Goal: Information Seeking & Learning: Learn about a topic

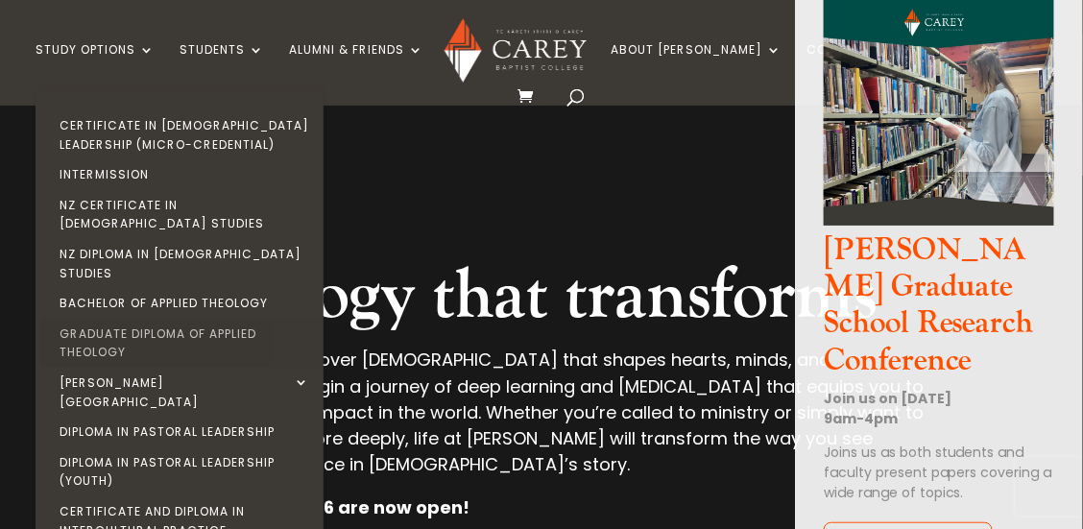
scroll to position [95, 0]
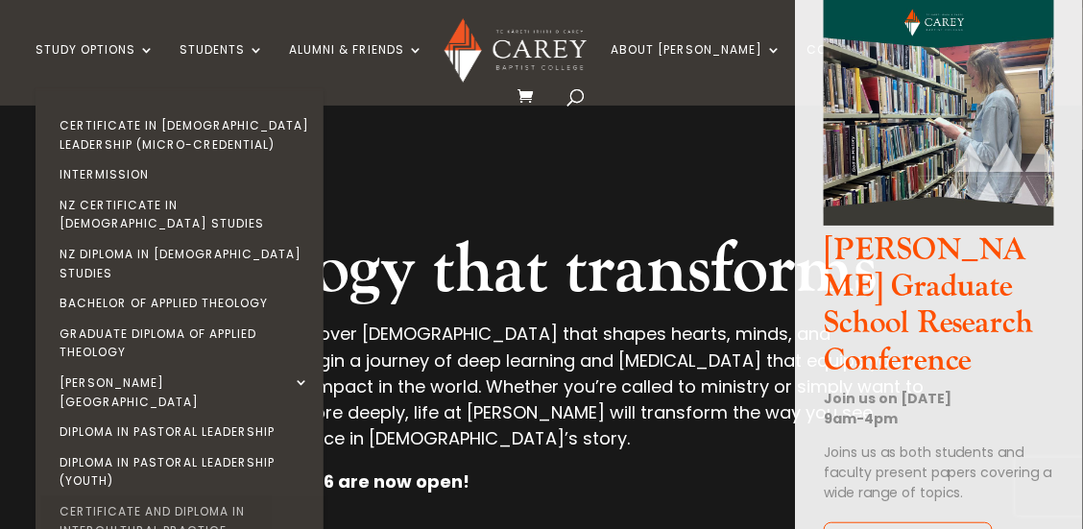
click at [248, 496] on link "Certificate and Diploma in Intercultural Practice" at bounding box center [184, 520] width 288 height 49
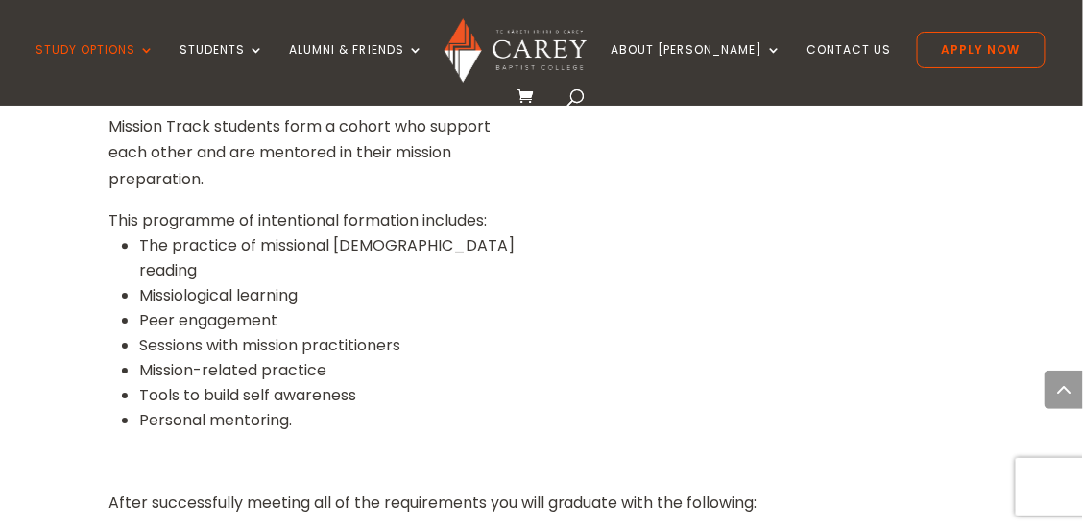
scroll to position [1344, 0]
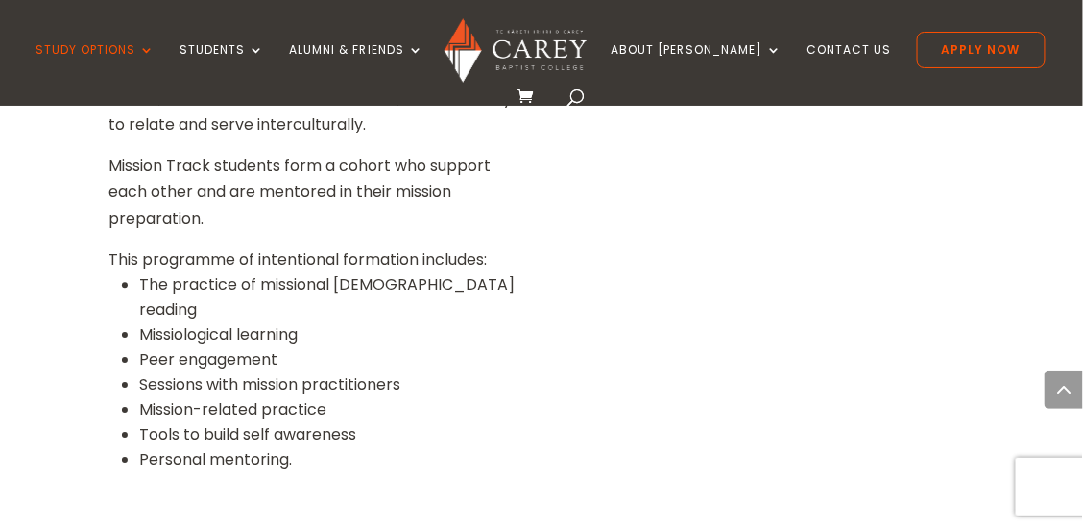
click at [151, 323] on li "Missiological learning" at bounding box center [328, 335] width 378 height 25
click at [309, 323] on li "Missiological learning" at bounding box center [328, 335] width 378 height 25
drag, startPoint x: 180, startPoint y: 259, endPoint x: 227, endPoint y: 259, distance: 47.0
click at [227, 323] on li "Missiological learning" at bounding box center [328, 335] width 378 height 25
click at [316, 347] on li "Peer engagement" at bounding box center [328, 359] width 378 height 25
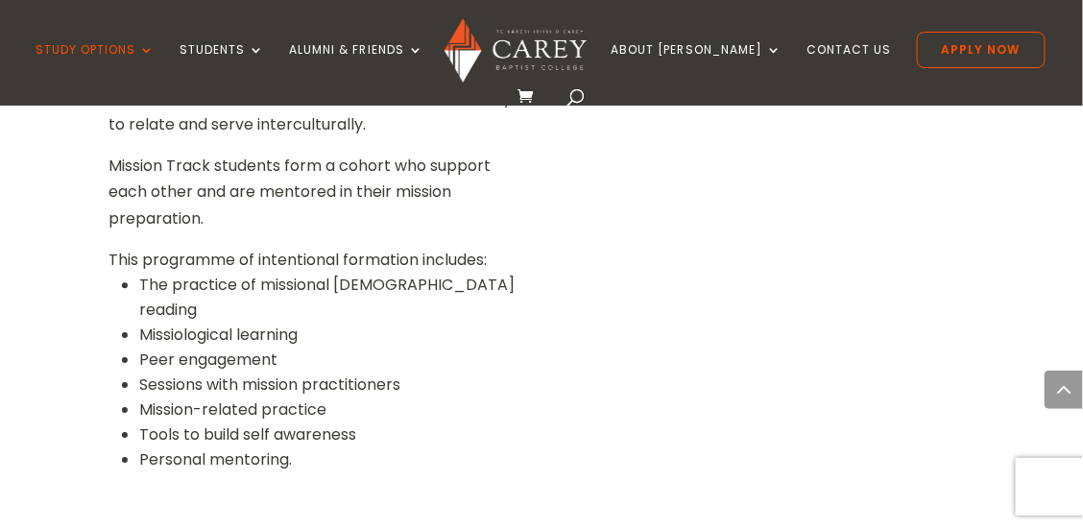
click at [204, 347] on li "Peer engagement" at bounding box center [328, 359] width 378 height 25
click at [278, 347] on li "Peer engagement" at bounding box center [328, 359] width 378 height 25
click at [204, 372] on li "Sessions with mission practitioners" at bounding box center [328, 384] width 378 height 25
click at [290, 372] on li "Sessions with mission practitioners" at bounding box center [328, 384] width 378 height 25
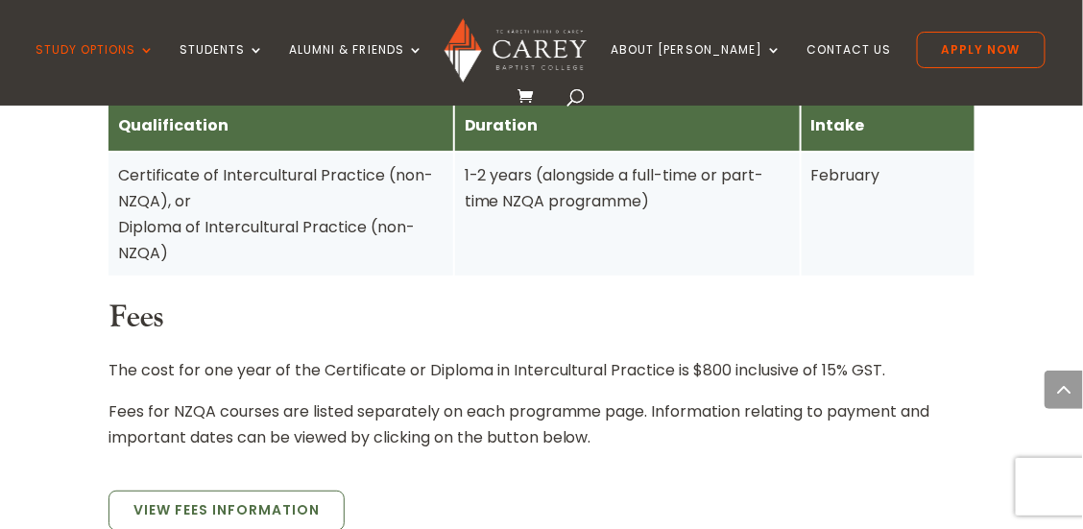
scroll to position [1823, 0]
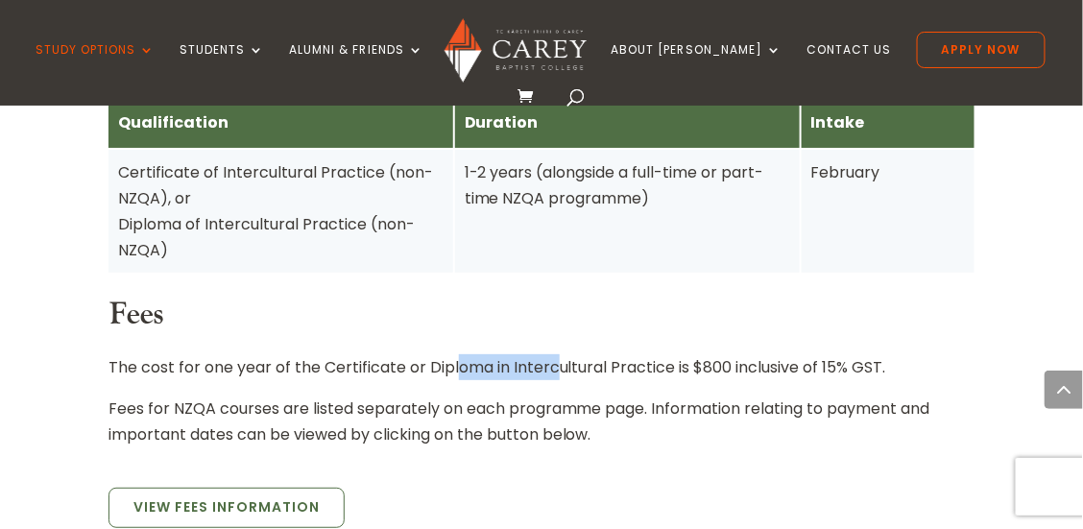
drag, startPoint x: 456, startPoint y: 308, endPoint x: 557, endPoint y: 307, distance: 100.8
click at [557, 354] on p "The cost for one year of the Certificate or Diploma in Intercultural Practice i…" at bounding box center [541, 374] width 866 height 41
click at [746, 354] on p "The cost for one year of the Certificate or Diploma in Intercultural Practice i…" at bounding box center [541, 374] width 866 height 41
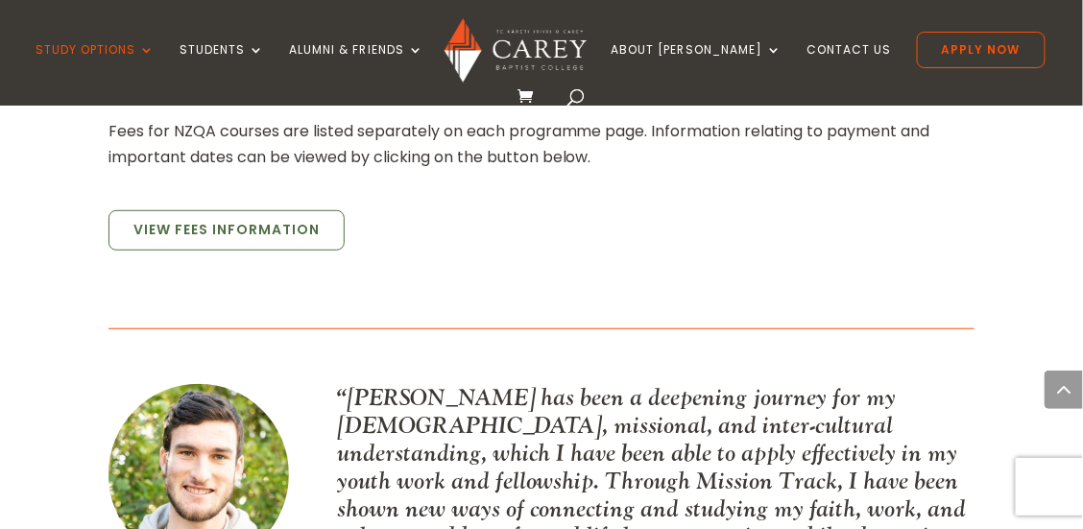
scroll to position [2004, 0]
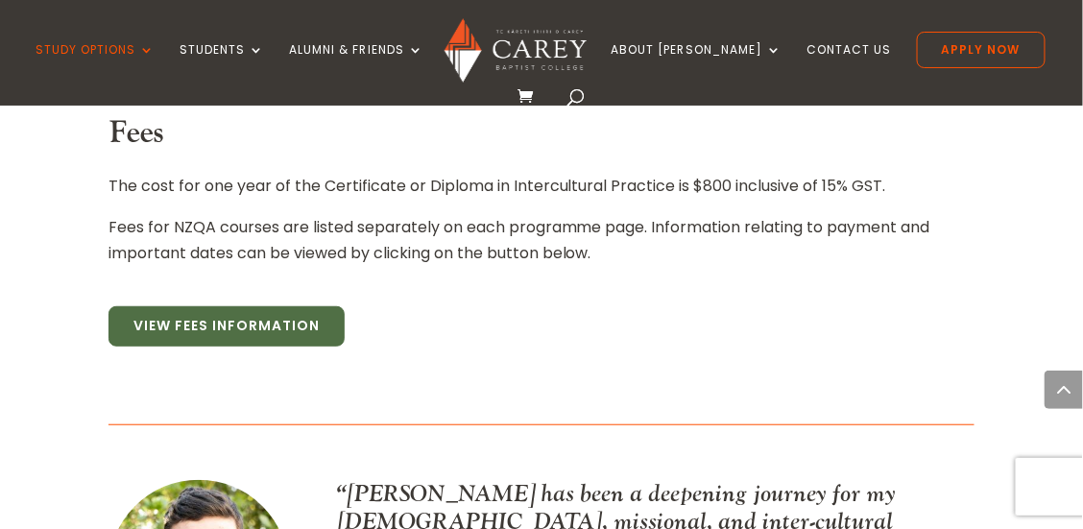
click at [290, 306] on link "View Fees Information" at bounding box center [226, 326] width 236 height 40
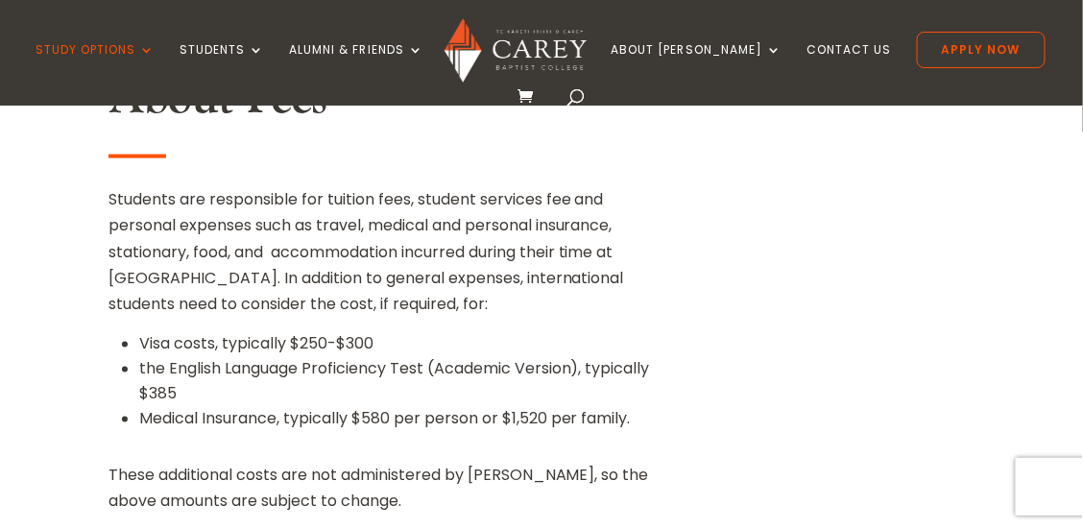
scroll to position [574, 0]
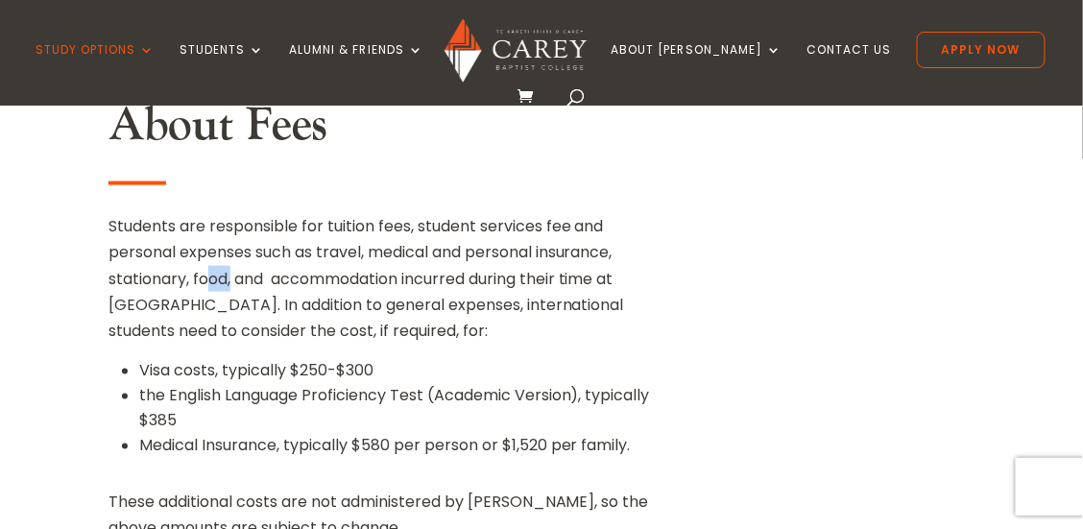
drag, startPoint x: 207, startPoint y: 271, endPoint x: 231, endPoint y: 271, distance: 24.0
click at [231, 271] on p "Students are responsible for tuition fees, student services fee and personal ex…" at bounding box center [389, 286] width 562 height 146
click at [378, 257] on p "Students are responsible for tuition fees, student services fee and personal ex…" at bounding box center [389, 286] width 562 height 146
click at [336, 294] on p "Students are responsible for tuition fees, student services fee and personal ex…" at bounding box center [389, 286] width 562 height 146
click at [347, 313] on p "Students are responsible for tuition fees, student services fee and personal ex…" at bounding box center [389, 286] width 562 height 146
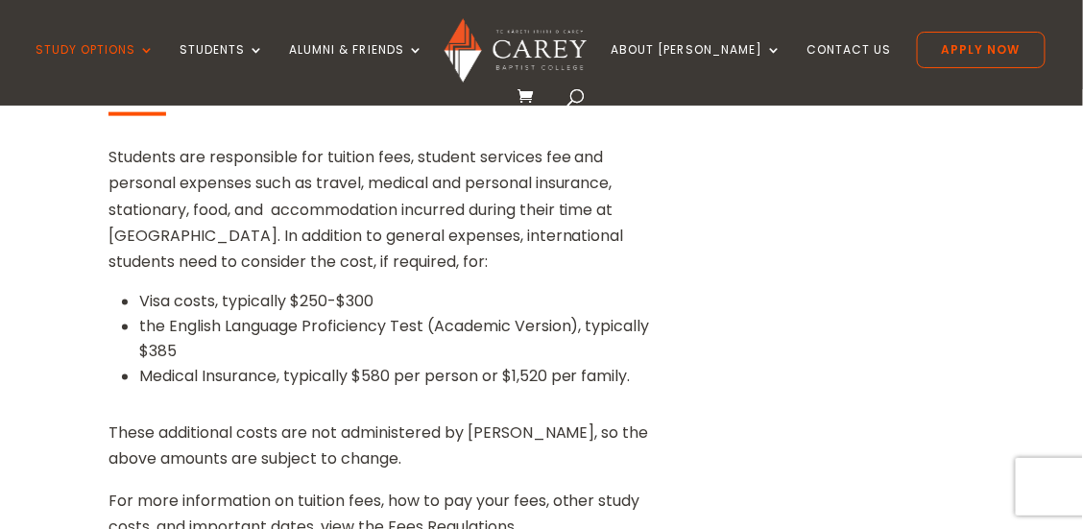
scroll to position [670, 0]
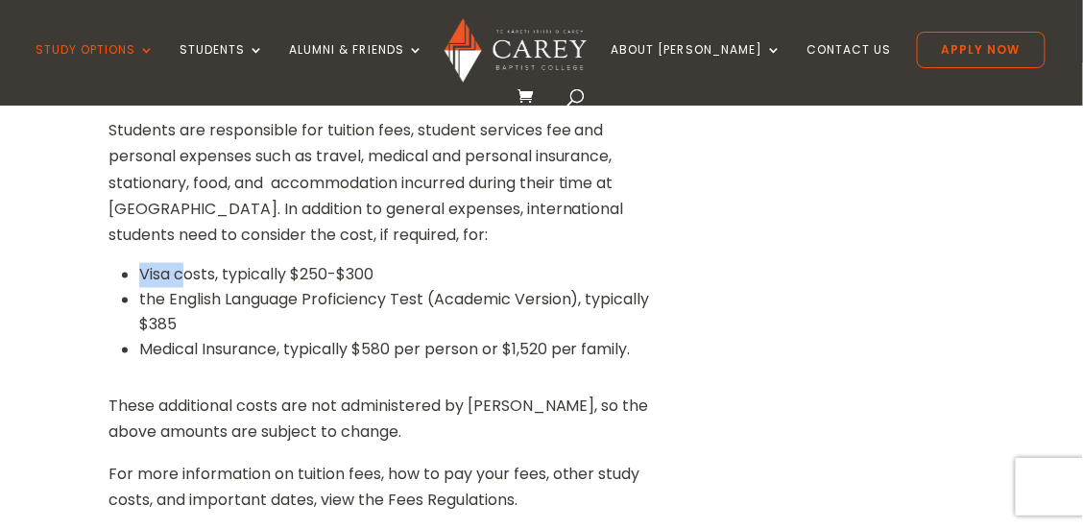
drag, startPoint x: 142, startPoint y: 280, endPoint x: 187, endPoint y: 279, distance: 45.1
click at [187, 279] on li "Visa costs, typically $250-$300" at bounding box center [404, 275] width 531 height 25
click at [339, 272] on li "Visa costs, typically $250-$300" at bounding box center [404, 275] width 531 height 25
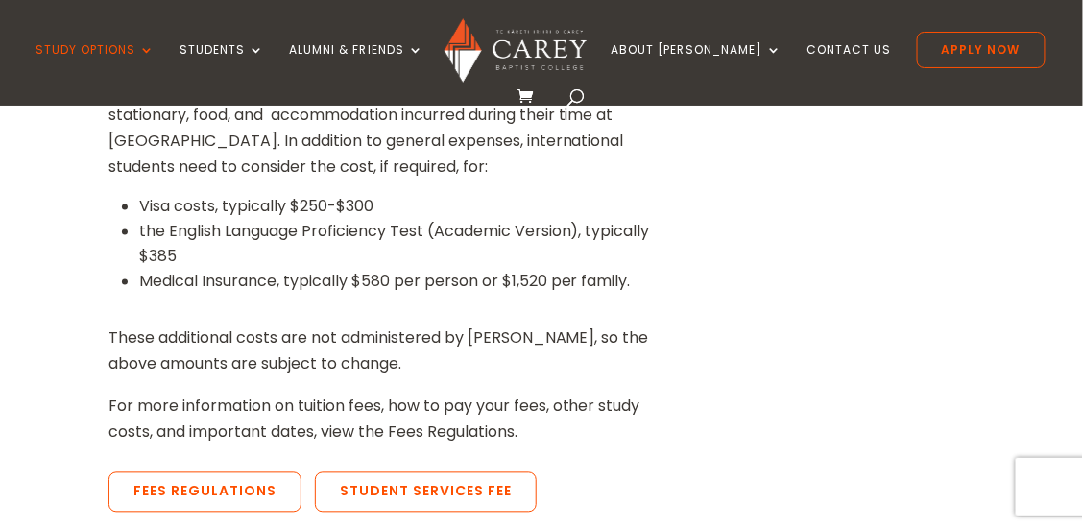
scroll to position [766, 0]
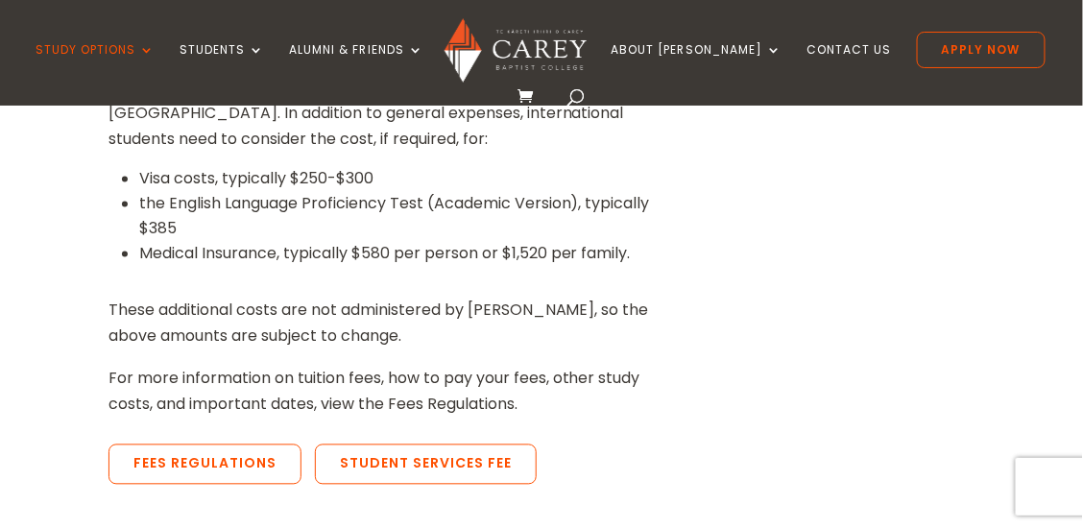
click at [222, 275] on ul "Visa costs, typically $250-$300 the English Language Proficiency Test (Academic…" at bounding box center [397, 224] width 546 height 115
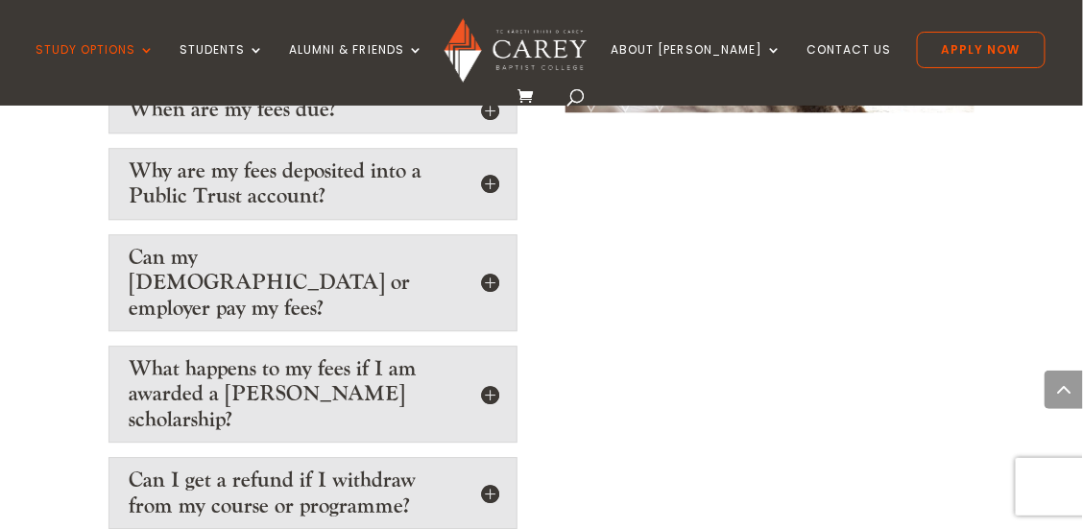
scroll to position [3166, 0]
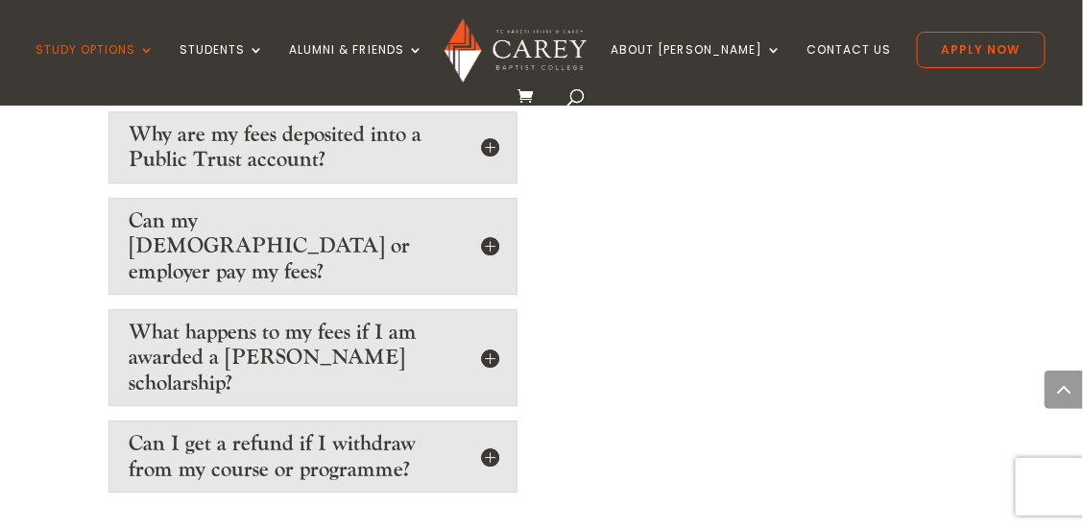
click at [492, 220] on h5 "Can my church or employer pay my fees?" at bounding box center [313, 246] width 369 height 76
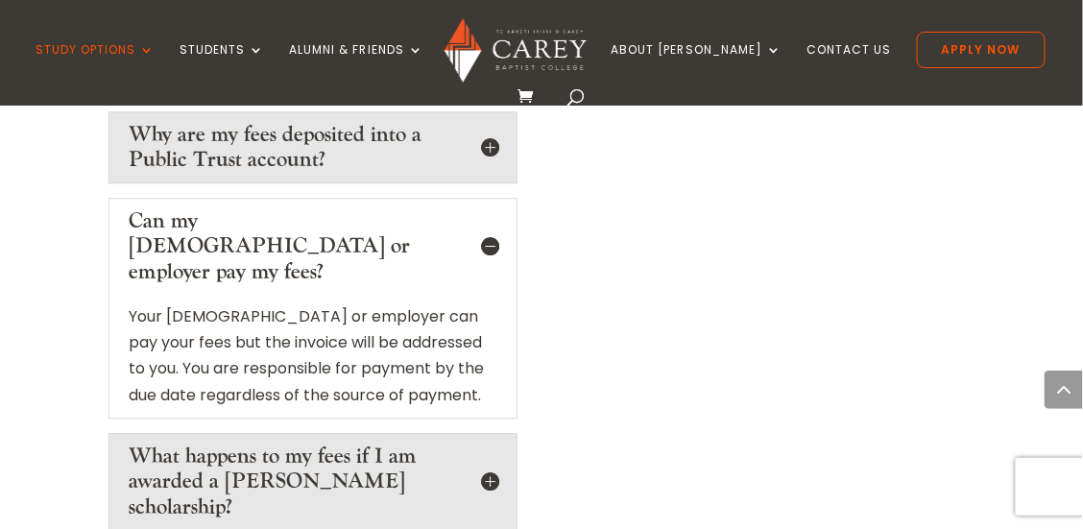
click at [172, 304] on p "Your church or employer can pay your fees but the invoice will be addressed to …" at bounding box center [313, 355] width 369 height 105
click at [220, 304] on p "Your church or employer can pay your fees but the invoice will be addressed to …" at bounding box center [313, 355] width 369 height 105
click at [286, 304] on p "Your church or employer can pay your fees but the invoice will be addressed to …" at bounding box center [313, 355] width 369 height 105
click at [194, 330] on p "Your church or employer can pay your fees but the invoice will be addressed to …" at bounding box center [313, 355] width 369 height 105
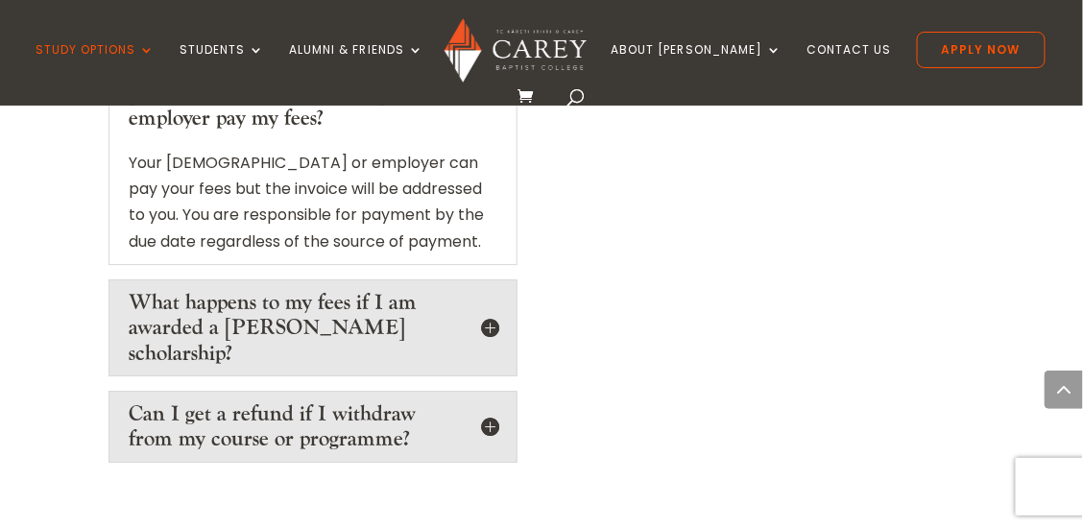
scroll to position [3358, 0]
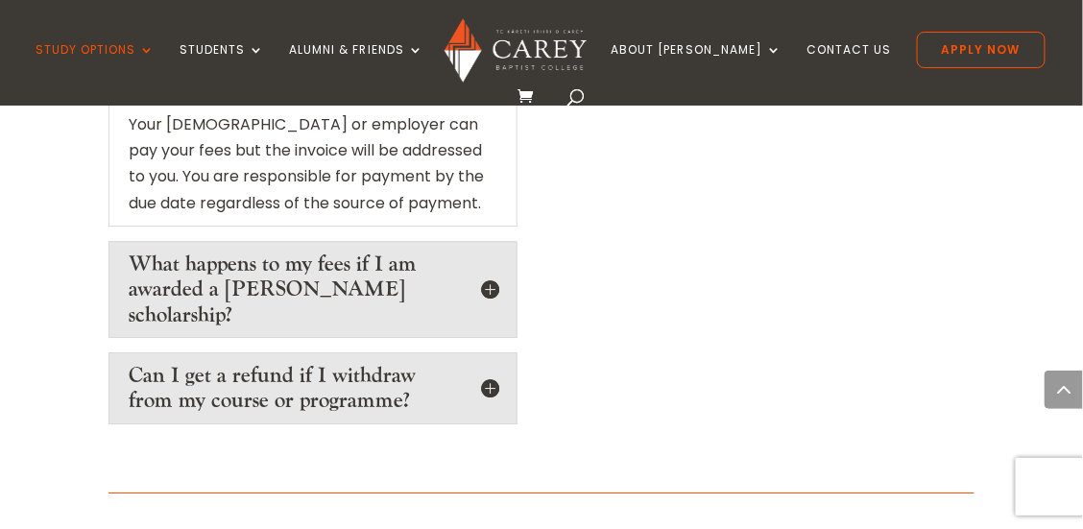
click at [496, 363] on h5 "Can I get a refund if I withdraw from my course or programme?" at bounding box center [313, 388] width 369 height 51
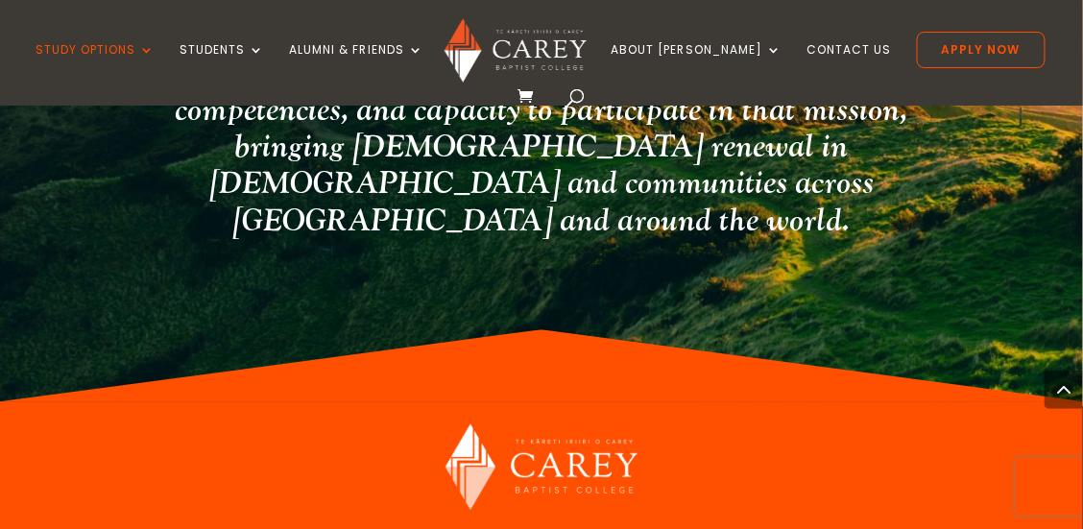
scroll to position [5130, 0]
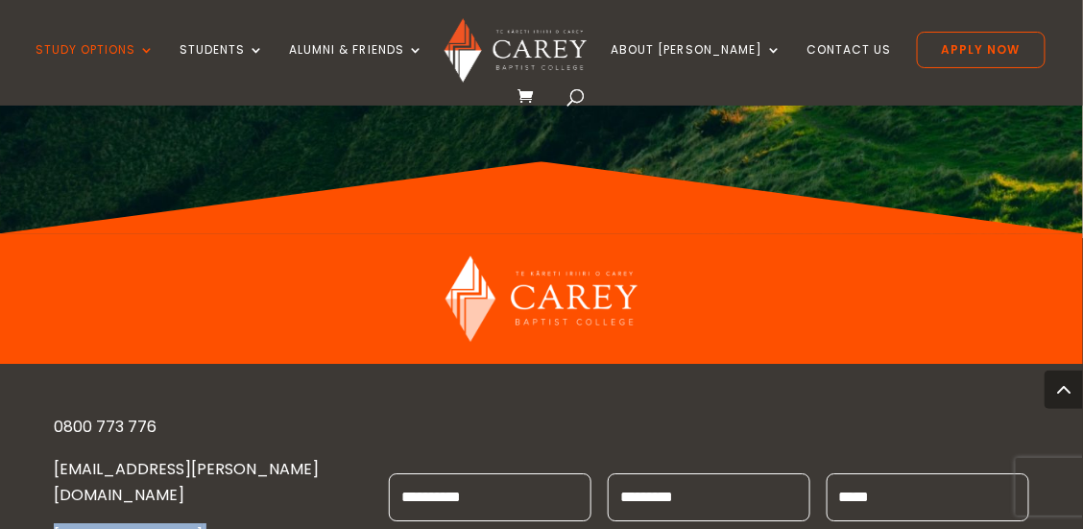
drag, startPoint x: 174, startPoint y: 395, endPoint x: 53, endPoint y: 351, distance: 128.4
click at [53, 364] on div "0800 773 776 ENQUIRIES@CAREY.AC.NZ 473 GREAT SOUTH ROAD PENROSE, AUCKLAND 1061 …" at bounding box center [541, 521] width 1083 height 315
copy p "473 GREAT SOUTH ROAD PENROSE, AUCKLAND 1061 NEW ZEALAND"
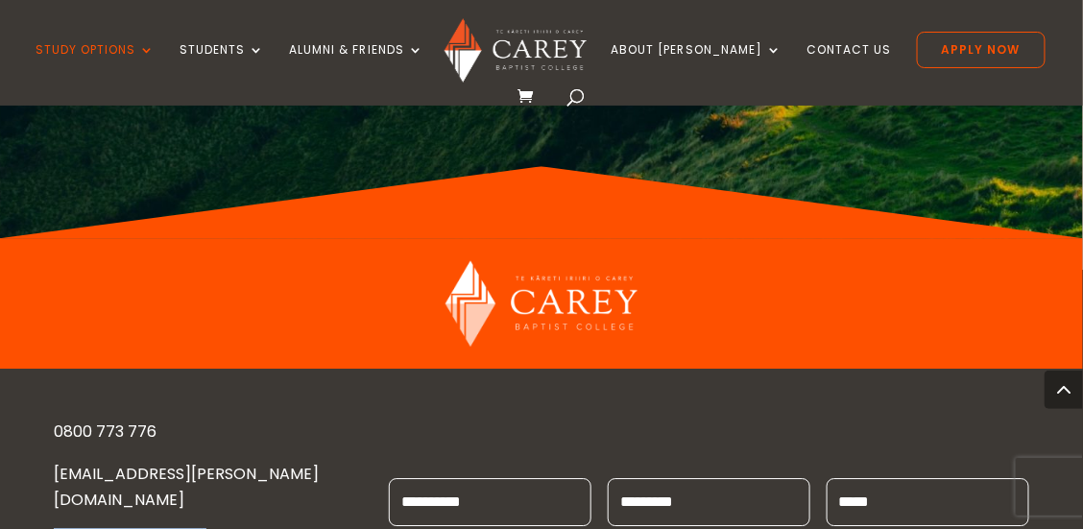
scroll to position [5103, 0]
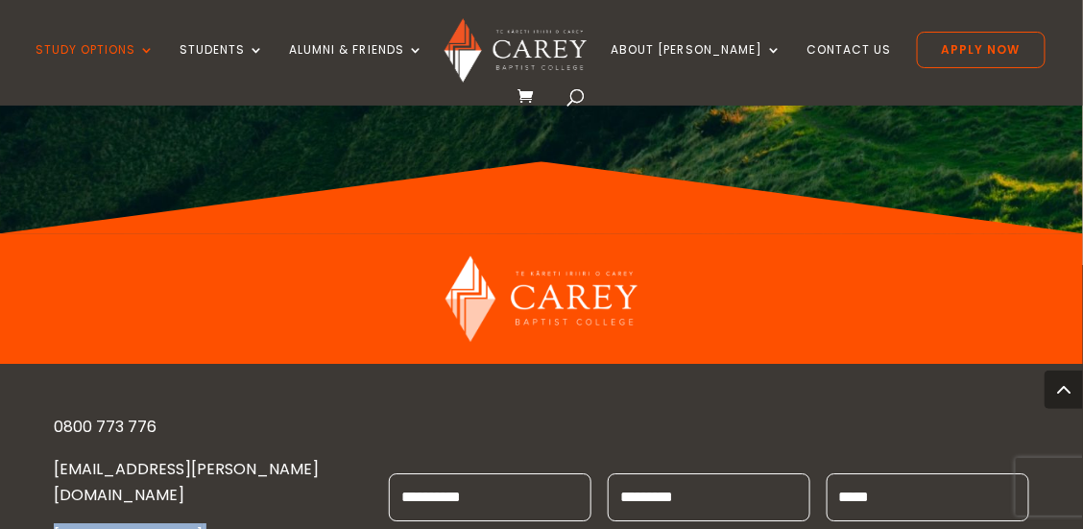
click at [627, 255] on img at bounding box center [541, 298] width 192 height 87
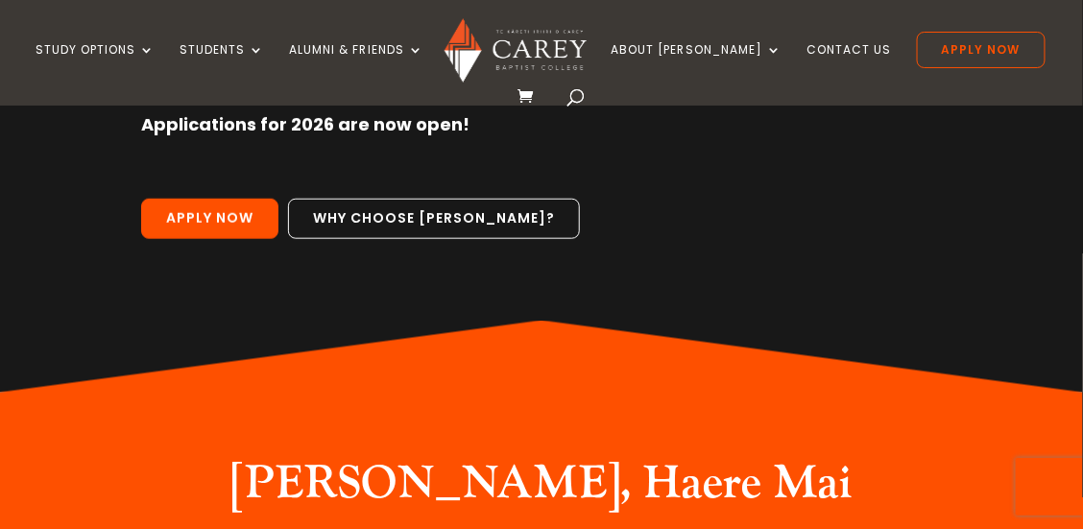
scroll to position [767, 0]
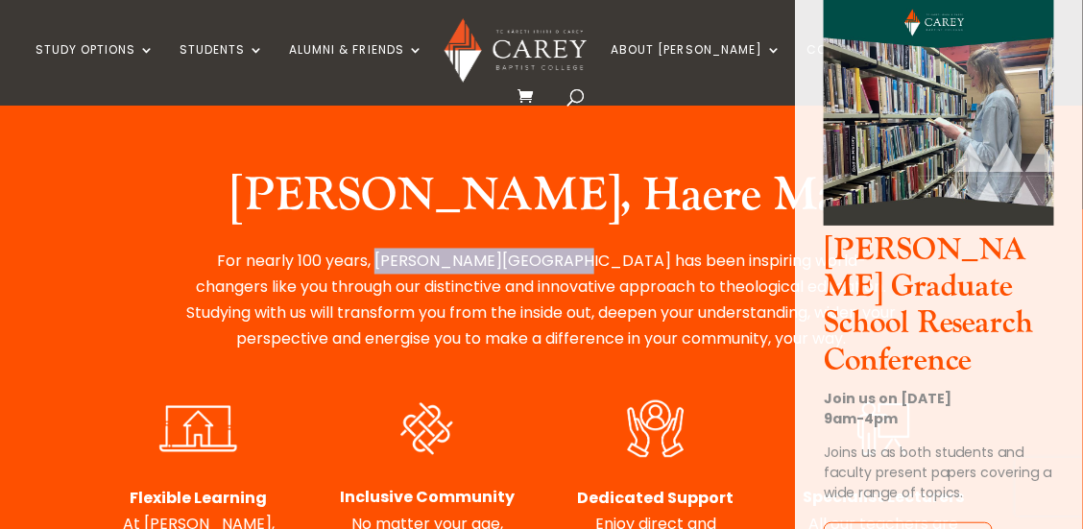
drag, startPoint x: 369, startPoint y: 232, endPoint x: 538, endPoint y: 227, distance: 169.0
click at [539, 249] on p "For nearly 100 years, [PERSON_NAME][GEOGRAPHIC_DATA] has been inspiring world-c…" at bounding box center [541, 301] width 720 height 105
copy p "[PERSON_NAME][GEOGRAPHIC_DATA]"
